Goal: Check status: Check status

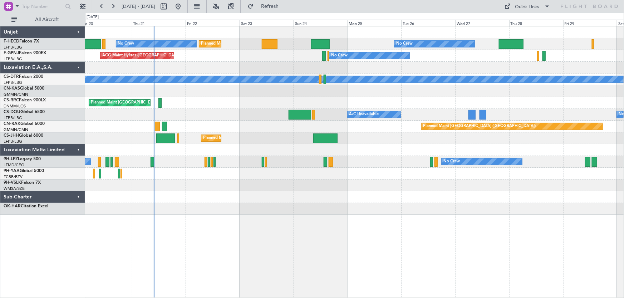
click at [213, 148] on div "No Crew Planned Maint [GEOGRAPHIC_DATA] ([GEOGRAPHIC_DATA]) Planned Maint [GEOG…" at bounding box center [354, 120] width 539 height 189
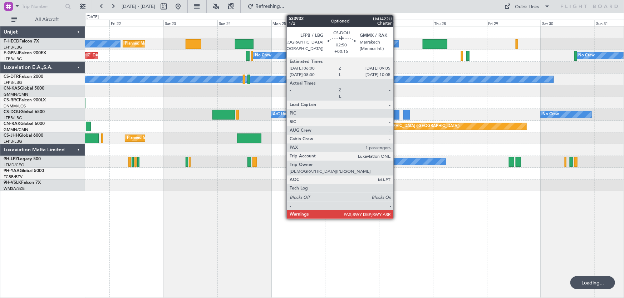
click at [396, 114] on div at bounding box center [395, 115] width 7 height 10
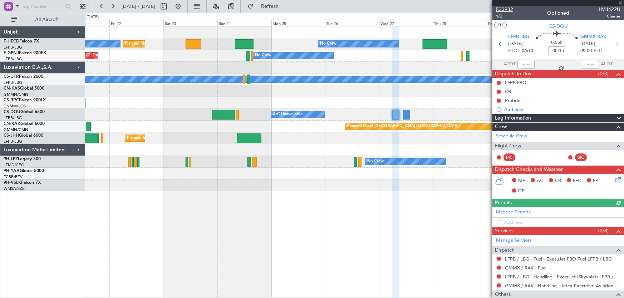
click at [509, 9] on span "533932" at bounding box center [504, 10] width 17 height 8
click at [184, 9] on button at bounding box center [177, 6] width 11 height 11
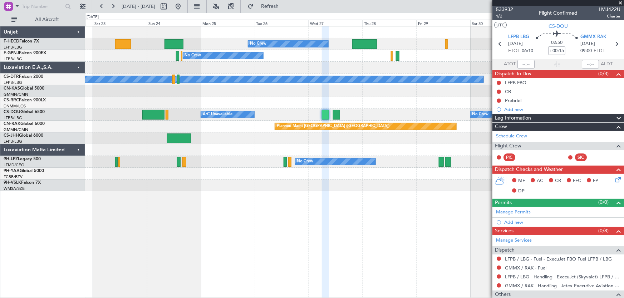
click at [298, 117] on div "No Crew Planned Maint [GEOGRAPHIC_DATA] ([GEOGRAPHIC_DATA]) No Crew Planned Mai…" at bounding box center [354, 108] width 539 height 165
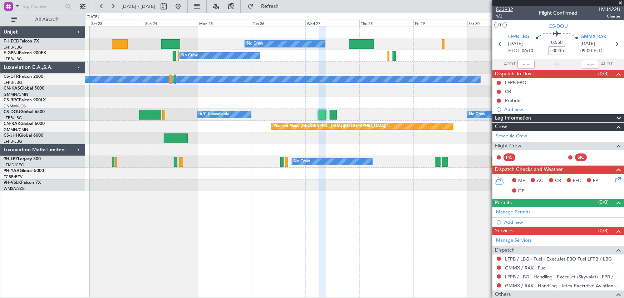
click at [508, 10] on span "533932" at bounding box center [504, 10] width 17 height 8
click at [184, 8] on button at bounding box center [177, 6] width 11 height 11
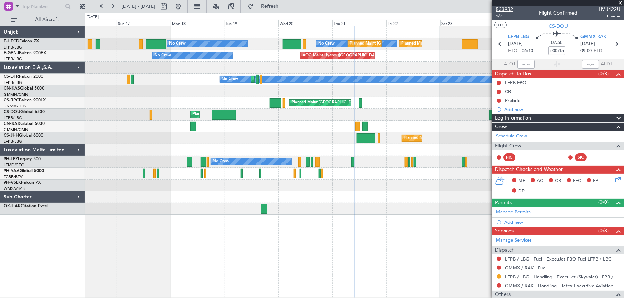
click at [507, 8] on span "533932" at bounding box center [504, 10] width 17 height 8
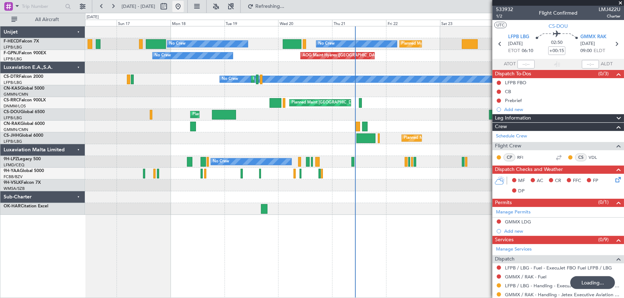
click at [184, 9] on button at bounding box center [177, 6] width 11 height 11
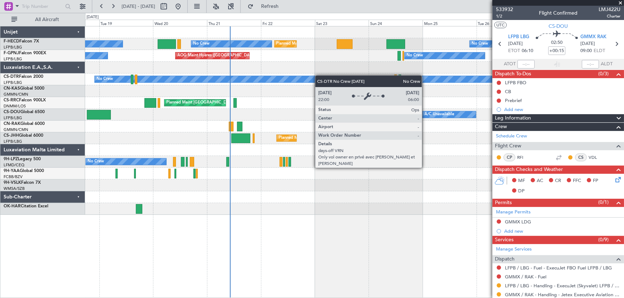
click at [258, 82] on div "Planned Maint [GEOGRAPHIC_DATA] ([GEOGRAPHIC_DATA]) Planned Maint [GEOGRAPHIC_D…" at bounding box center [354, 120] width 539 height 189
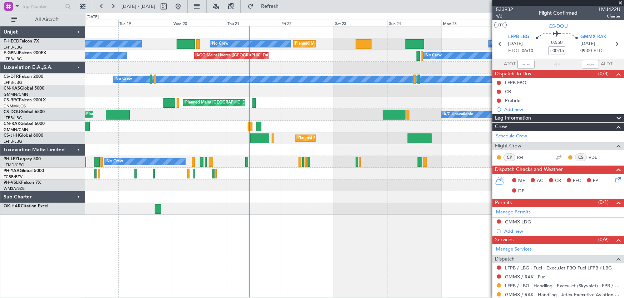
click at [390, 66] on div at bounding box center [354, 68] width 539 height 12
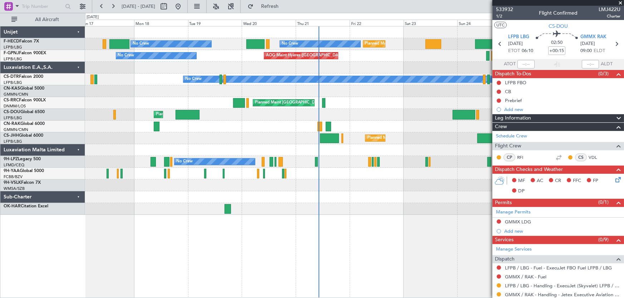
click at [274, 82] on div "Planned Maint [GEOGRAPHIC_DATA] ([GEOGRAPHIC_DATA]) Planned Maint [GEOGRAPHIC_D…" at bounding box center [354, 120] width 539 height 189
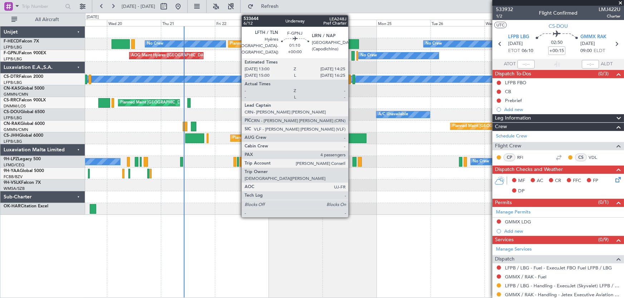
click at [351, 56] on div at bounding box center [352, 56] width 3 height 10
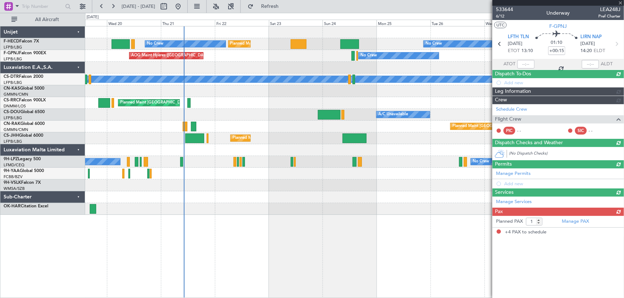
type input "4"
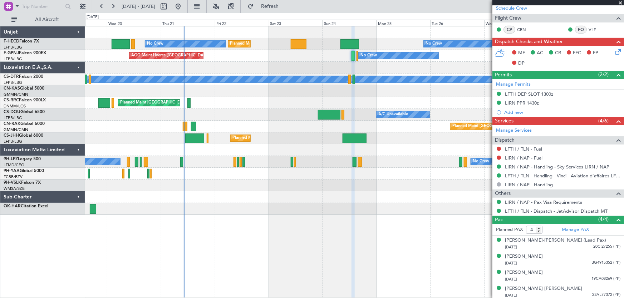
scroll to position [156, 0]
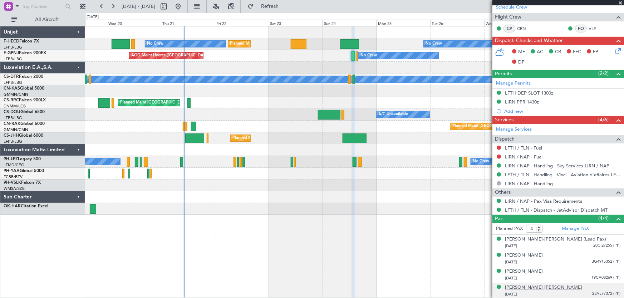
click at [533, 288] on div "[PERSON_NAME] [PERSON_NAME]" at bounding box center [543, 288] width 77 height 7
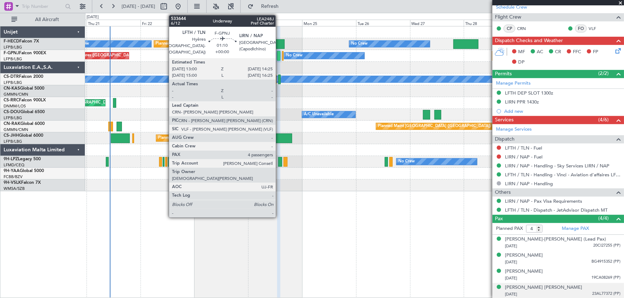
click at [279, 54] on div at bounding box center [278, 56] width 3 height 10
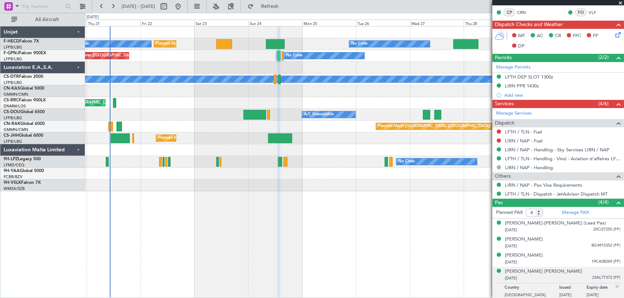
scroll to position [173, 0]
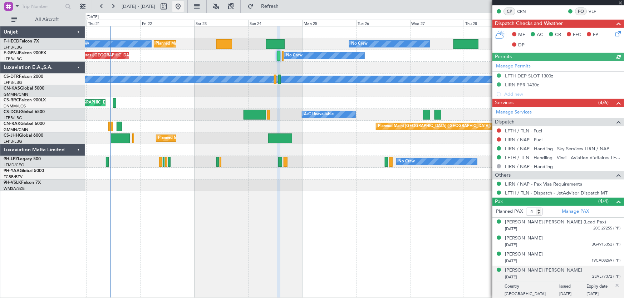
click at [184, 8] on button at bounding box center [177, 6] width 11 height 11
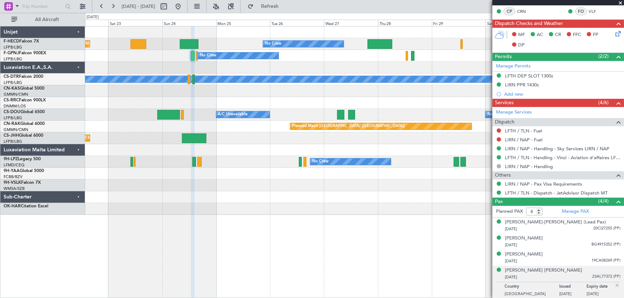
click at [89, 123] on div "Planned Maint [GEOGRAPHIC_DATA] ([GEOGRAPHIC_DATA]) No Crew Planned Maint [GEOG…" at bounding box center [354, 120] width 539 height 189
